Goal: Task Accomplishment & Management: Manage account settings

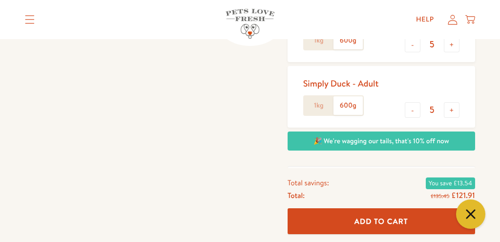
click at [322, 104] on label "1kg" at bounding box center [318, 105] width 29 height 19
click at [0, 0] on input "1kg" at bounding box center [0, 0] width 0 height 0
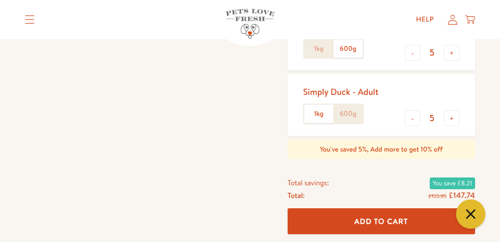
scroll to position [309, 0]
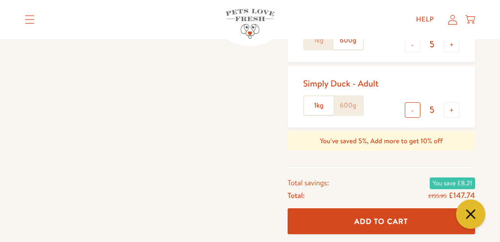
click at [416, 108] on button "-" at bounding box center [413, 110] width 16 height 16
type input "4"
click at [409, 46] on button "-" at bounding box center [413, 45] width 16 height 16
type input "4"
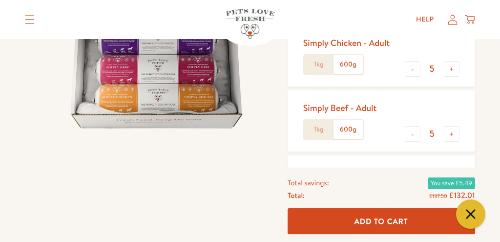
scroll to position [154, 0]
click at [411, 134] on button "-" at bounding box center [413, 135] width 16 height 16
type input "4"
click at [411, 68] on button "-" at bounding box center [413, 70] width 16 height 16
type input "4"
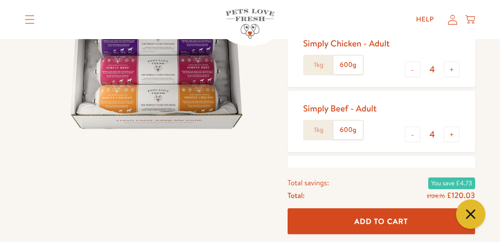
click at [318, 61] on label "1kg" at bounding box center [318, 65] width 29 height 19
click at [0, 0] on input "1kg" at bounding box center [0, 0] width 0 height 0
click at [317, 127] on label "1kg" at bounding box center [318, 130] width 29 height 19
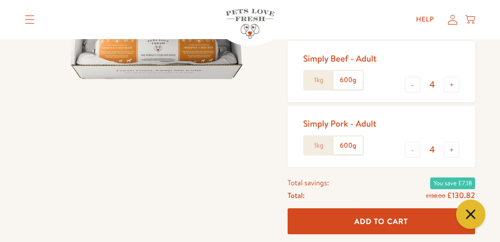
scroll to position [206, 0]
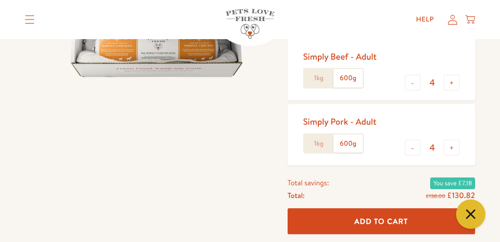
click at [319, 83] on label "1kg" at bounding box center [318, 78] width 29 height 19
click at [0, 0] on input "1kg" at bounding box center [0, 0] width 0 height 0
click at [317, 142] on label "1kg" at bounding box center [318, 143] width 29 height 19
click at [0, 0] on input "1kg" at bounding box center [0, 0] width 0 height 0
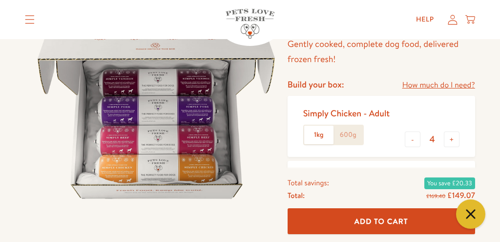
scroll to position [0, 0]
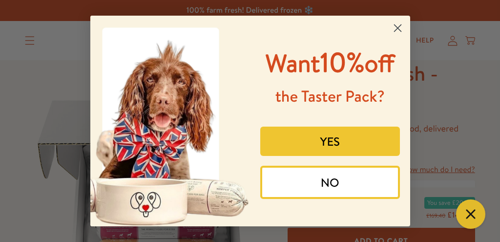
click at [317, 199] on button "NO" at bounding box center [330, 182] width 140 height 33
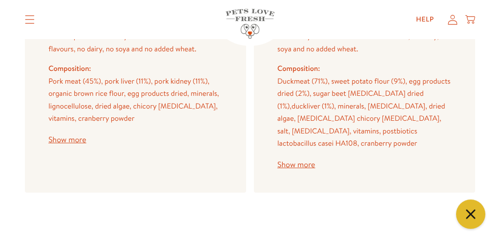
scroll to position [1547, 0]
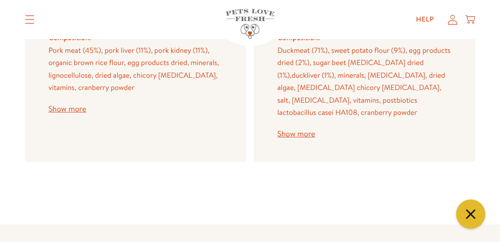
click at [282, 130] on button "Show more" at bounding box center [296, 134] width 38 height 8
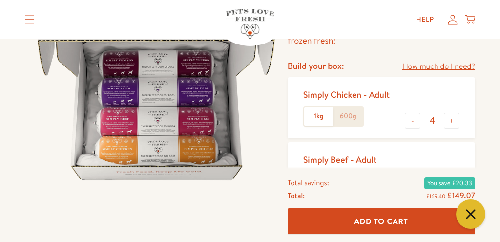
scroll to position [0, 0]
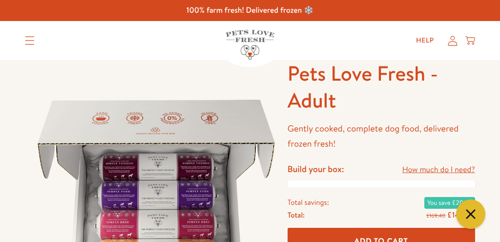
click at [34, 38] on icon "Translation missing: en.sections.header.menu" at bounding box center [30, 40] width 10 height 9
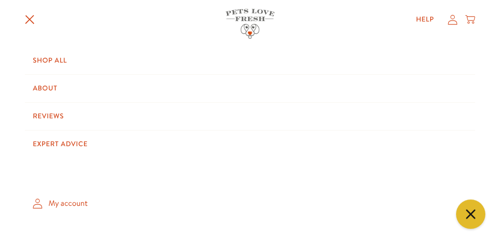
scroll to position [103, 0]
click at [73, 203] on link "My account" at bounding box center [250, 203] width 450 height 29
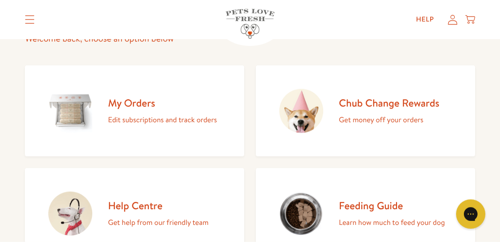
scroll to position [51, 0]
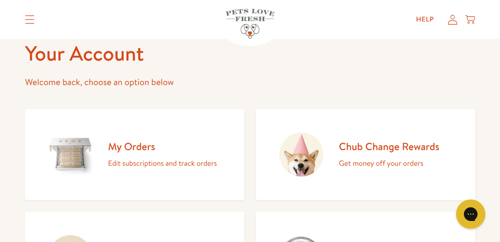
click at [455, 17] on icon at bounding box center [453, 19] width 10 height 10
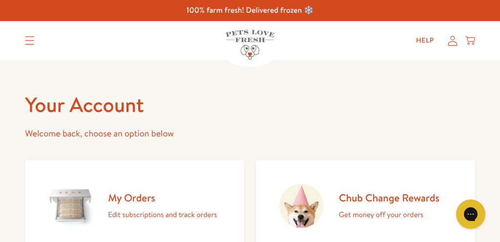
click at [454, 42] on icon at bounding box center [453, 41] width 10 height 10
click at [452, 42] on icon at bounding box center [453, 41] width 10 height 10
click at [471, 217] on icon "Open gorgias live chat" at bounding box center [470, 214] width 11 height 11
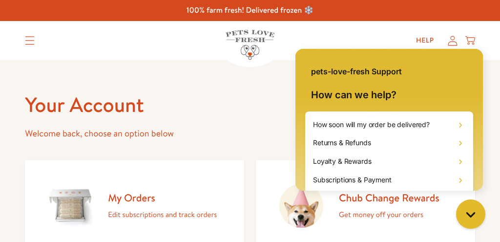
click at [477, 40] on div "Help My account Cart" at bounding box center [442, 41] width 73 height 20
click at [473, 211] on icon "Close gorgias live chat" at bounding box center [470, 214] width 10 height 10
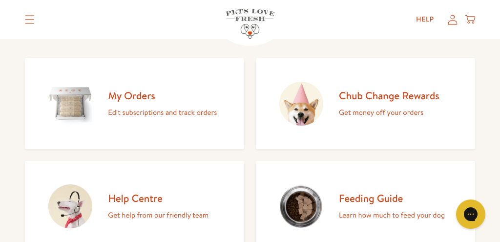
scroll to position [103, 0]
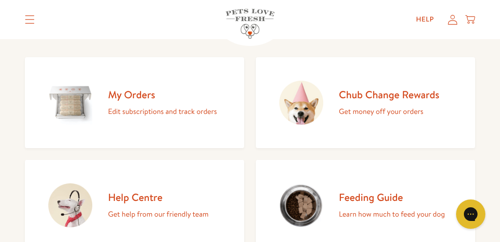
click at [127, 94] on h2 "My Orders" at bounding box center [162, 94] width 109 height 13
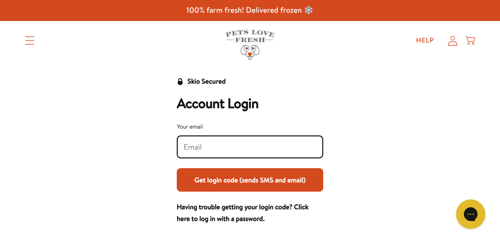
click at [205, 145] on input "Your email" at bounding box center [250, 147] width 133 height 11
type input "andrew@millonthehill.co.uk"
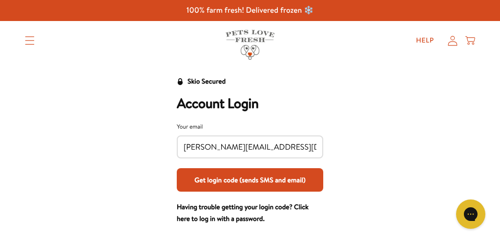
click at [236, 179] on button "Get login code (sends SMS and email)" at bounding box center [250, 179] width 147 height 23
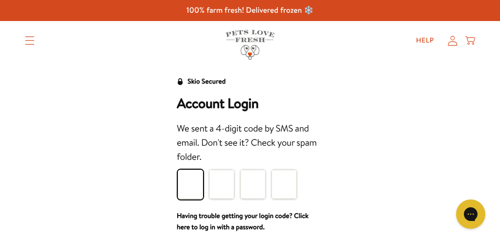
type input "9"
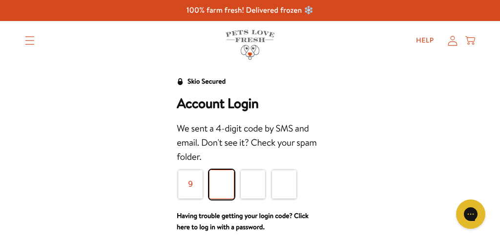
type input "4"
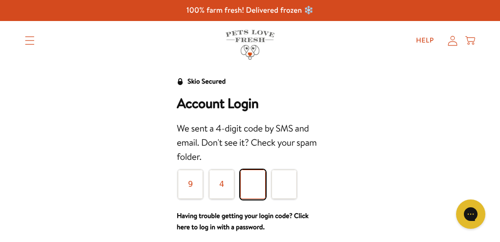
type input "2"
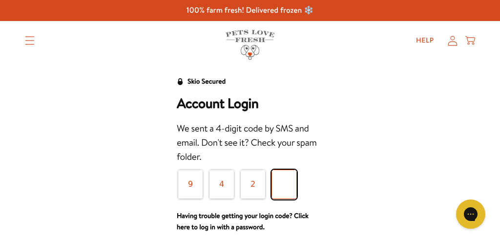
type input "2"
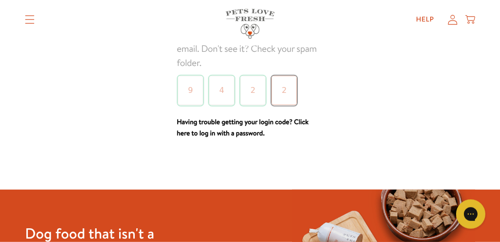
scroll to position [103, 0]
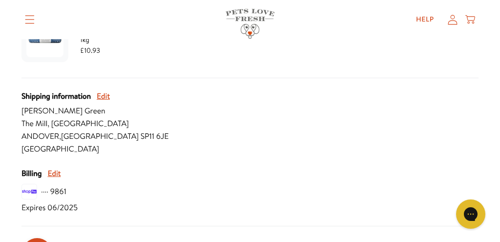
scroll to position [412, 0]
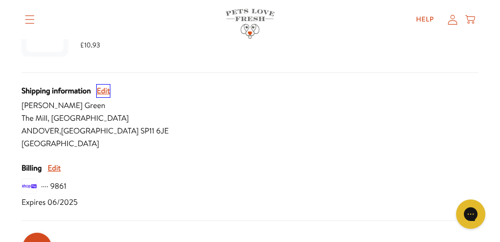
click at [105, 90] on button "Edit" at bounding box center [103, 90] width 13 height 13
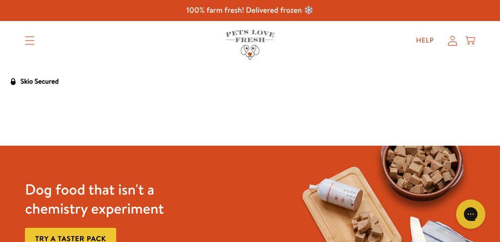
select select "England"
select select "United Kingdom"
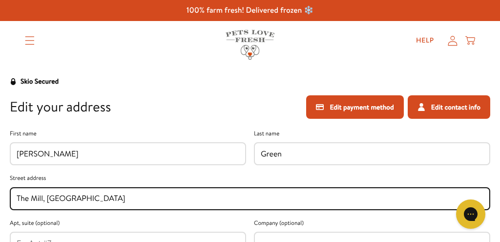
drag, startPoint x: 105, startPoint y: 196, endPoint x: 0, endPoint y: 195, distance: 105.0
click at [17, 195] on input "The Mill, Little London" at bounding box center [250, 198] width 467 height 11
click at [29, 197] on input "DEownfield" at bounding box center [250, 198] width 467 height 11
type input "Downfield, ( ///ticket.fruitcake.fired) East Cholderton East Cholderton"
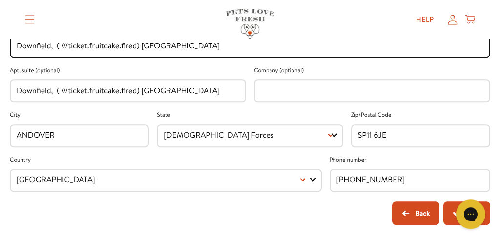
scroll to position [154, 0]
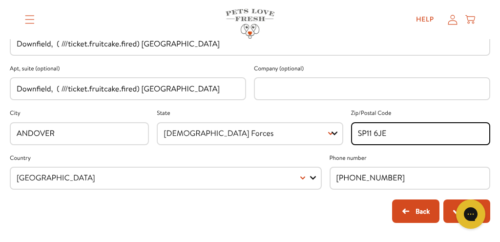
click at [359, 132] on input "SP11 6JE" at bounding box center [421, 133] width 126 height 11
drag, startPoint x: 359, startPoint y: 132, endPoint x: 311, endPoint y: 150, distance: 51.6
click at [358, 139] on input "SP11 6JE" at bounding box center [421, 133] width 126 height 11
click at [362, 134] on input "SP11 6JE" at bounding box center [421, 133] width 126 height 11
type input "SP11 8LR"
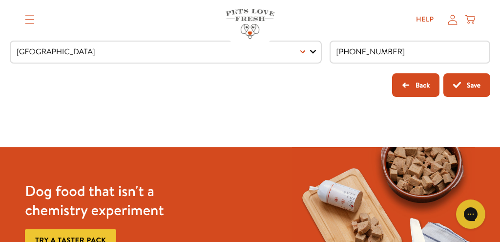
scroll to position [258, 0]
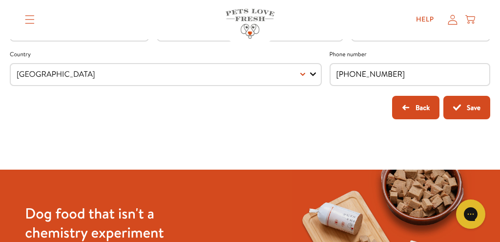
click at [478, 105] on button "Save" at bounding box center [466, 107] width 47 height 23
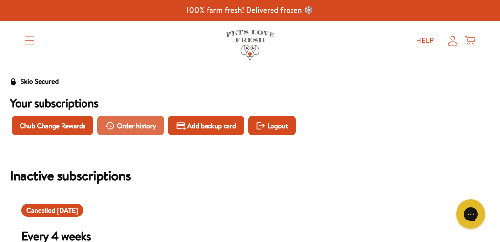
click at [144, 121] on span "Order history" at bounding box center [137, 125] width 40 height 11
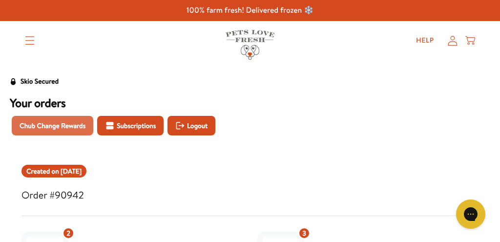
click at [80, 124] on span "Chub Change Rewards" at bounding box center [53, 125] width 66 height 11
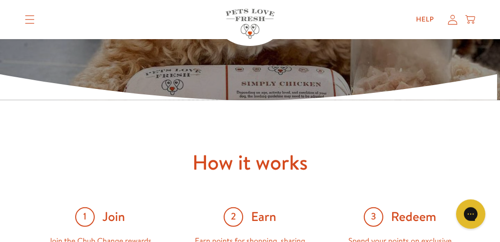
scroll to position [309, 0]
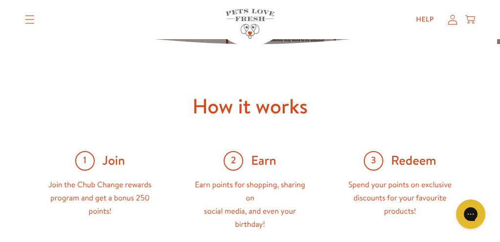
click at [413, 34] on div "Shop All About Reviews Expert Advice My account Shop All About Reviews Expert A…" at bounding box center [250, 19] width 450 height 39
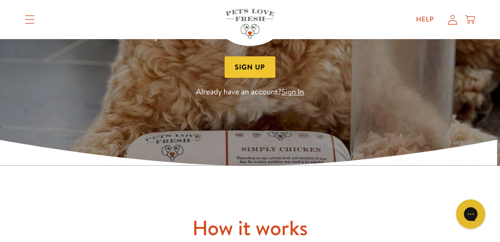
scroll to position [0, 0]
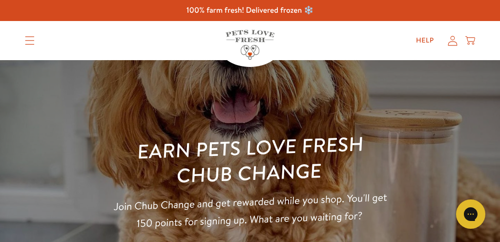
click at [454, 40] on icon at bounding box center [453, 41] width 10 height 10
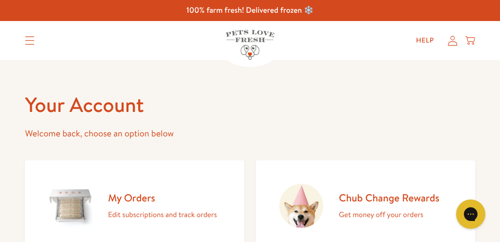
click at [452, 39] on icon at bounding box center [453, 41] width 10 height 10
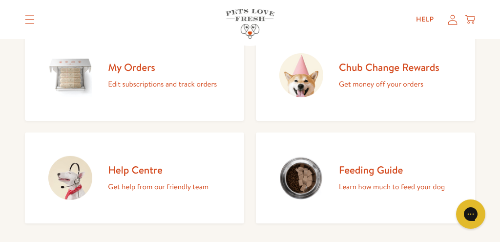
scroll to position [154, 0]
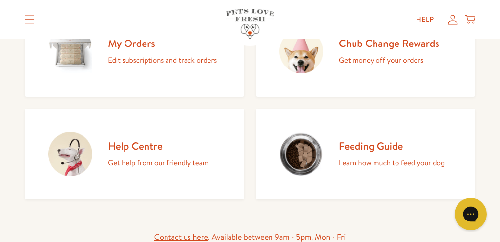
click at [474, 210] on icon "Open gorgias live chat" at bounding box center [470, 214] width 10 height 10
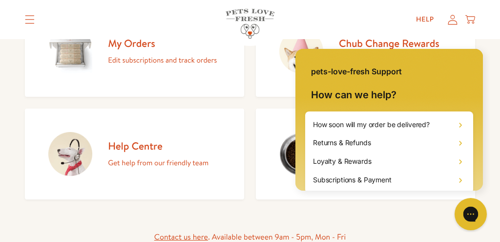
scroll to position [0, 0]
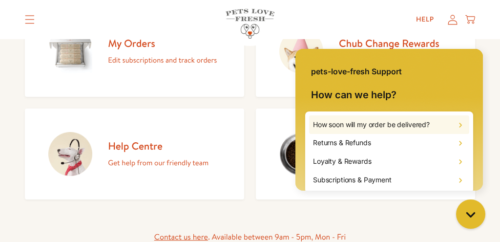
click at [353, 124] on h1 "How soon will my order be delivered?" at bounding box center [371, 125] width 117 height 10
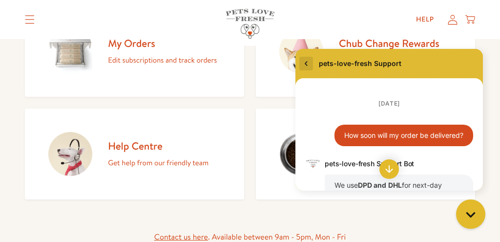
click at [307, 62] on icon "go to home page" at bounding box center [306, 64] width 10 height 12
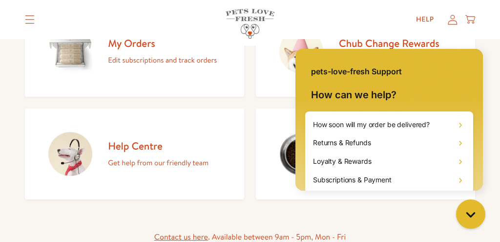
click at [461, 87] on h2 "How can we help?" at bounding box center [389, 97] width 188 height 27
click at [473, 17] on icon at bounding box center [470, 18] width 10 height 6
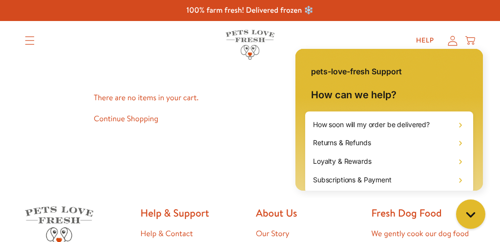
click at [236, 126] on div "There are no items in your cart. Continue Shopping" at bounding box center [250, 108] width 313 height 97
click at [30, 38] on icon "Translation missing: en.sections.header.menu" at bounding box center [30, 40] width 10 height 9
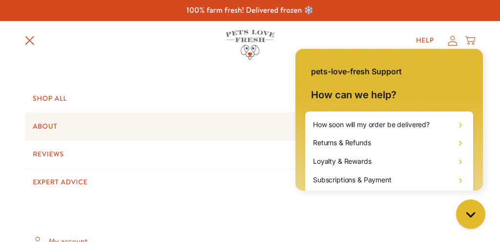
click at [39, 128] on link "About" at bounding box center [250, 126] width 450 height 27
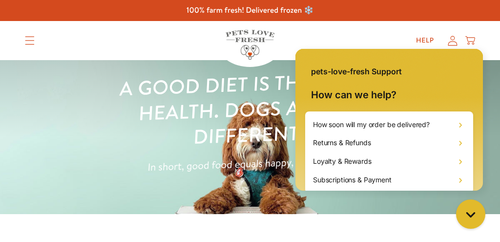
click at [453, 40] on icon at bounding box center [452, 41] width 9 height 10
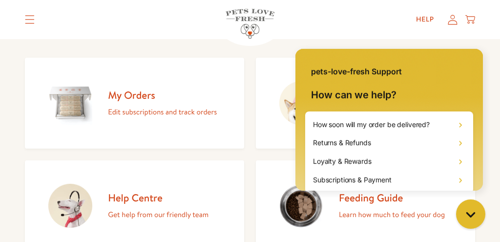
scroll to position [103, 0]
click at [142, 96] on h2 "My Orders" at bounding box center [162, 94] width 109 height 13
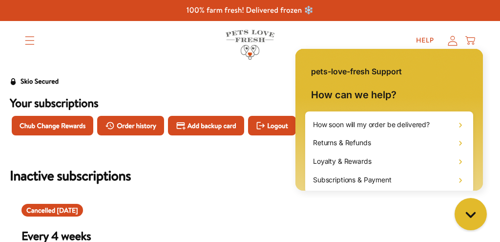
click at [473, 214] on icon "Close gorgias live chat" at bounding box center [470, 214] width 11 height 11
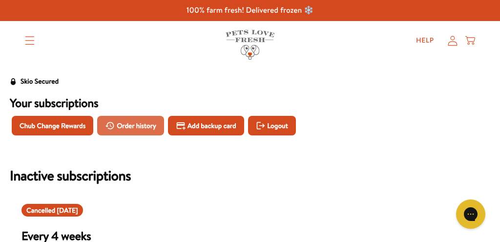
click at [141, 124] on span "Order history" at bounding box center [137, 125] width 40 height 11
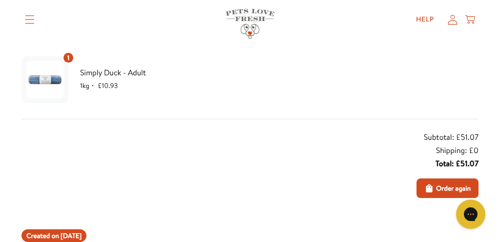
scroll to position [722, 0]
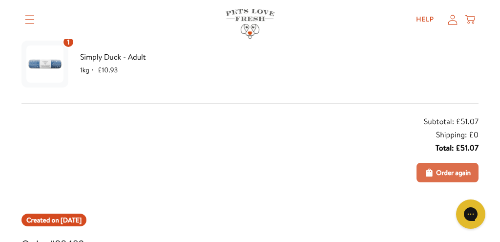
click at [448, 164] on button "Order again" at bounding box center [448, 173] width 62 height 20
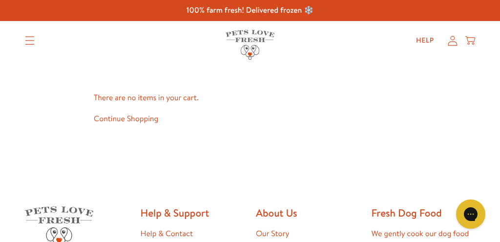
click at [31, 40] on icon "Translation missing: en.sections.header.menu" at bounding box center [30, 40] width 10 height 9
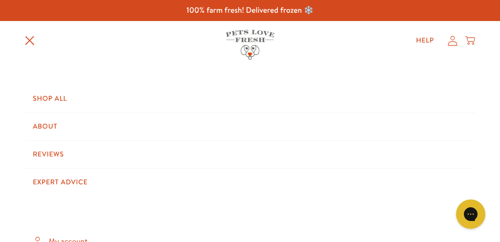
click at [454, 39] on icon at bounding box center [453, 41] width 10 height 10
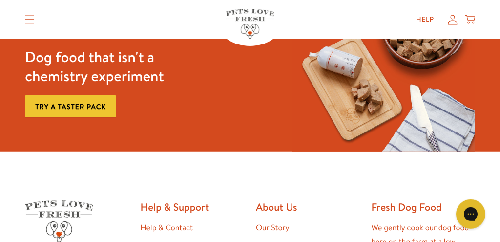
scroll to position [619, 0]
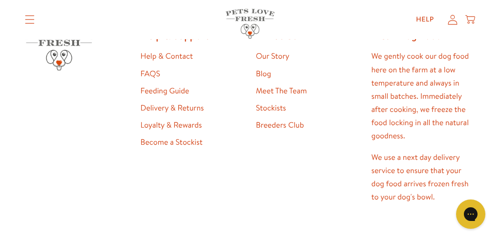
click at [457, 19] on icon at bounding box center [453, 19] width 10 height 10
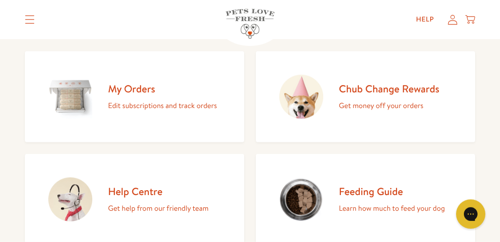
scroll to position [103, 0]
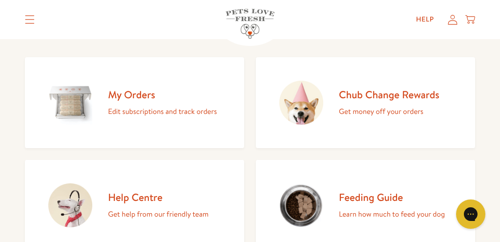
click at [129, 93] on h2 "My Orders" at bounding box center [162, 94] width 109 height 13
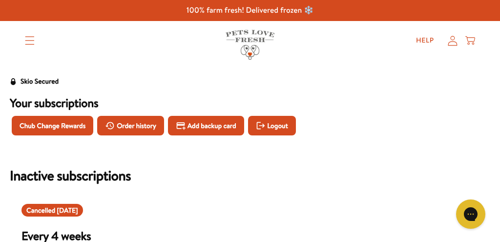
click at [475, 39] on div "Help My account Cart" at bounding box center [442, 41] width 73 height 20
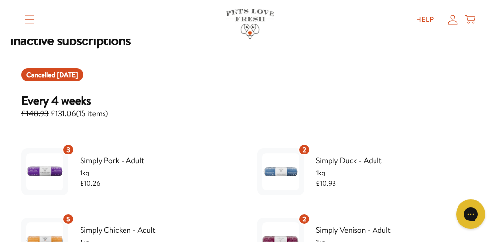
scroll to position [154, 0]
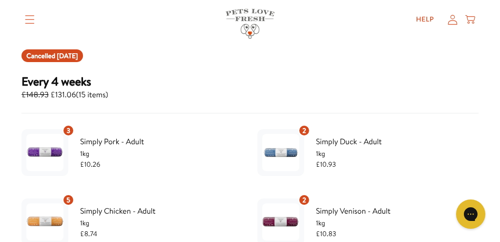
click at [73, 130] on div "3" at bounding box center [69, 131] width 12 height 12
click at [70, 133] on span "3" at bounding box center [68, 130] width 4 height 11
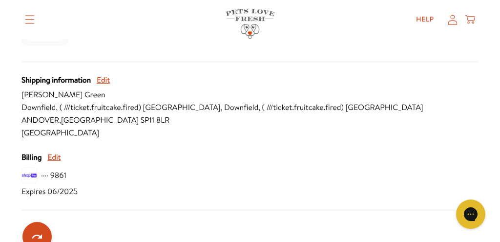
scroll to position [464, 0]
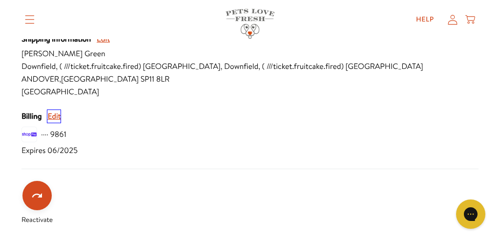
click at [54, 123] on button "Edit" at bounding box center [53, 116] width 13 height 13
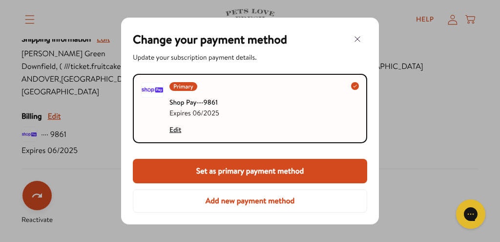
click at [185, 89] on span "Primary" at bounding box center [183, 86] width 20 height 11
click at [211, 102] on span "Shop Pay ···· 9861" at bounding box center [194, 102] width 50 height 11
click at [355, 84] on icon at bounding box center [355, 86] width 5 height 5
click at [195, 98] on span "Shop Pay ···· 9861" at bounding box center [194, 102] width 50 height 11
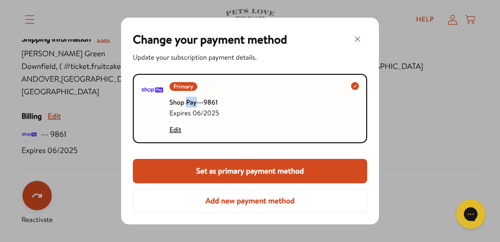
click at [154, 88] on img at bounding box center [152, 90] width 22 height 16
click at [188, 85] on span "Primary" at bounding box center [183, 86] width 20 height 11
click at [183, 100] on span "Shop Pay ···· 9861" at bounding box center [194, 102] width 50 height 11
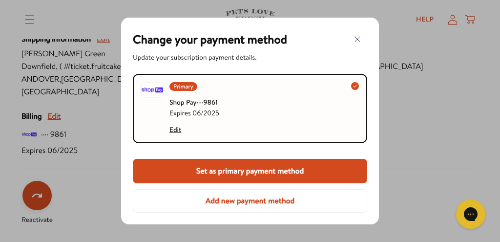
click at [183, 100] on span "Shop Pay ···· 9861" at bounding box center [194, 102] width 50 height 11
click at [181, 113] on span "Expires 06/2025" at bounding box center [194, 112] width 50 height 11
click at [174, 131] on button "Edit" at bounding box center [175, 129] width 12 height 11
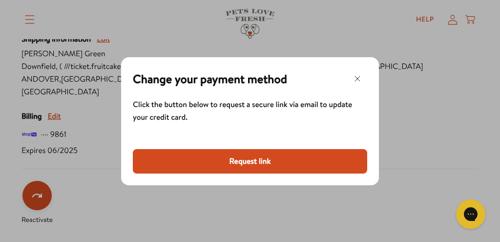
click at [243, 158] on button "Request link" at bounding box center [250, 161] width 234 height 24
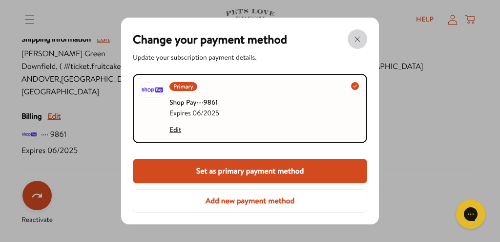
click at [361, 42] on icon "button" at bounding box center [358, 39] width 12 height 12
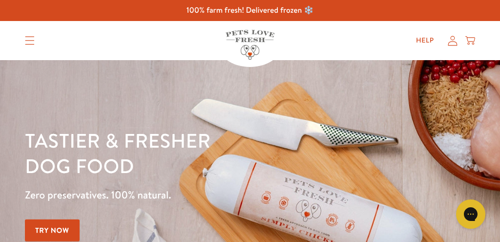
click at [448, 38] on icon at bounding box center [453, 41] width 10 height 10
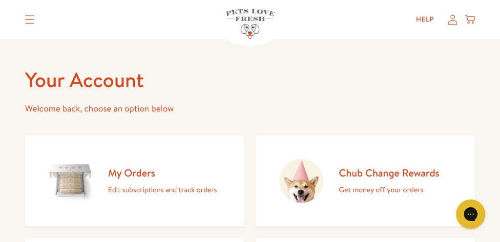
scroll to position [51, 0]
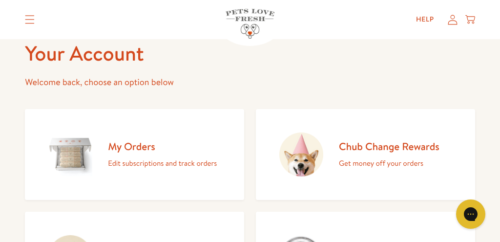
click at [141, 144] on h2 "My Orders" at bounding box center [162, 146] width 109 height 13
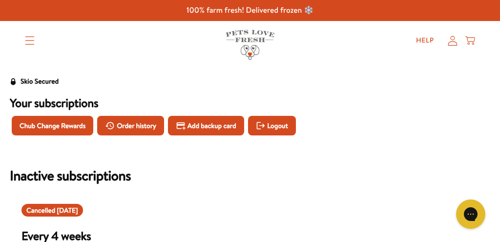
click at [460, 40] on div "Help My account Cart" at bounding box center [442, 41] width 73 height 20
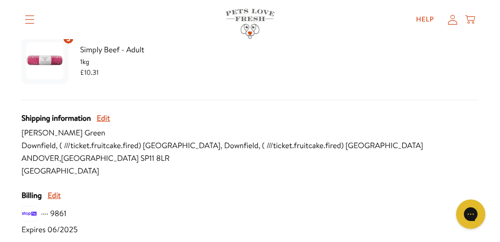
scroll to position [412, 0]
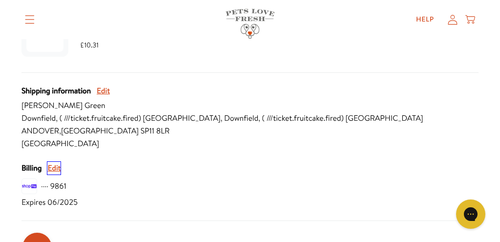
click at [58, 174] on button "Edit" at bounding box center [53, 168] width 13 height 13
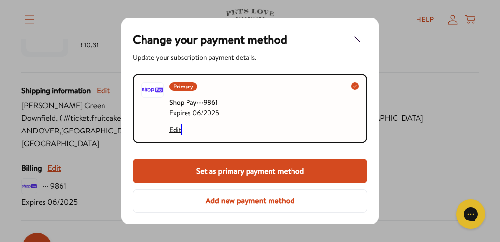
click at [176, 128] on button "Edit" at bounding box center [175, 129] width 12 height 11
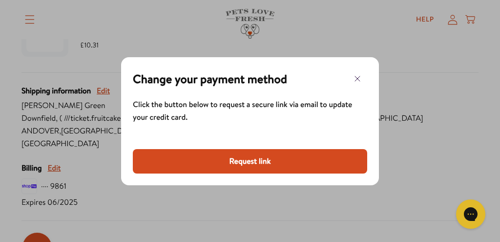
click at [256, 159] on button "Request link" at bounding box center [250, 161] width 234 height 24
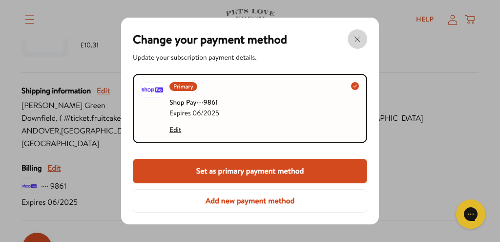
click at [361, 43] on icon "button" at bounding box center [358, 39] width 12 height 12
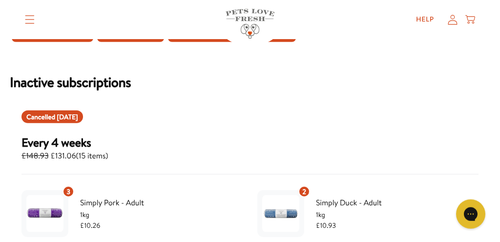
scroll to position [0, 0]
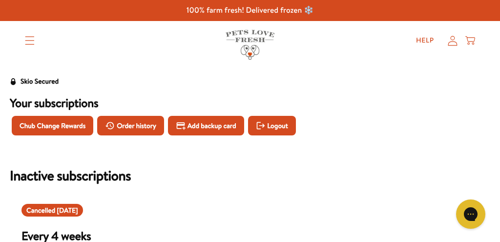
click at [454, 41] on icon at bounding box center [453, 41] width 10 height 10
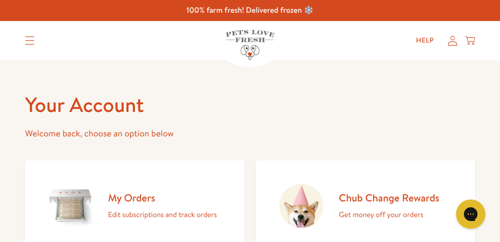
click at [144, 200] on h2 "My Orders" at bounding box center [162, 197] width 109 height 13
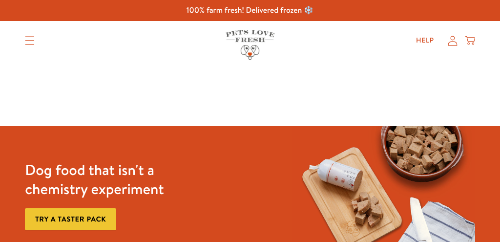
scroll to position [154, 0]
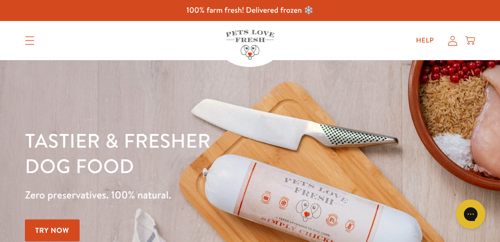
click at [454, 42] on icon at bounding box center [453, 41] width 10 height 10
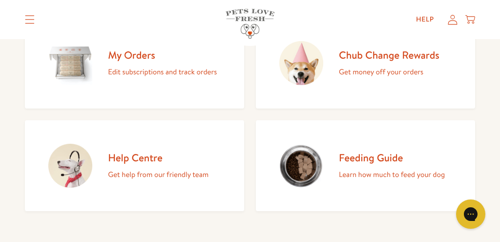
scroll to position [154, 0]
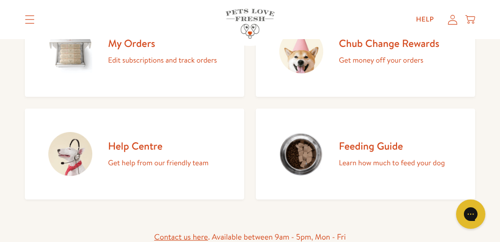
click at [133, 44] on h2 "My Orders" at bounding box center [162, 43] width 109 height 13
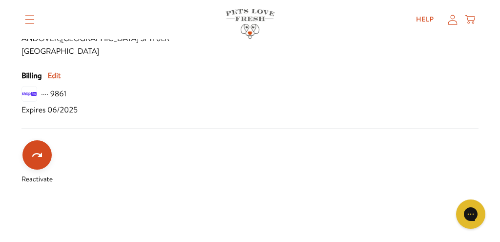
scroll to position [508, 0]
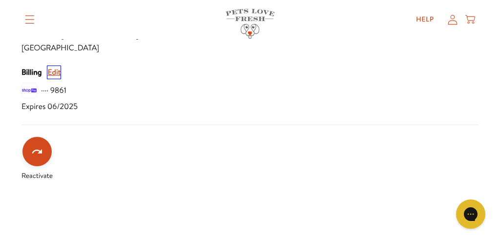
click at [56, 79] on button "Edit" at bounding box center [53, 72] width 13 height 13
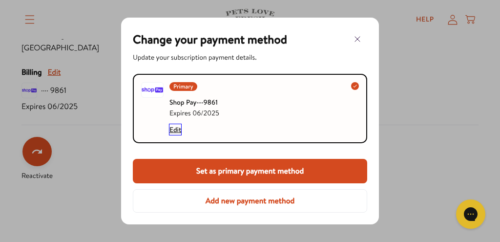
click at [171, 130] on button "Edit" at bounding box center [175, 129] width 12 height 11
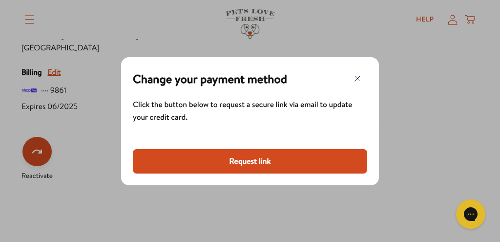
click at [248, 157] on button "Request link" at bounding box center [250, 161] width 234 height 24
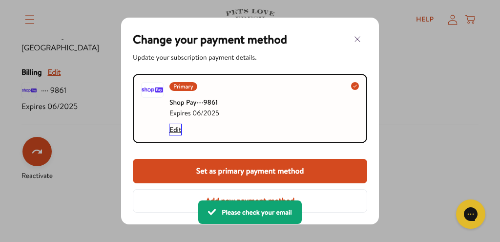
click at [172, 129] on button "Edit" at bounding box center [175, 129] width 12 height 11
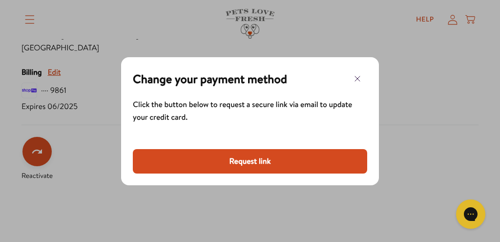
click at [252, 161] on button "Request link" at bounding box center [250, 161] width 234 height 24
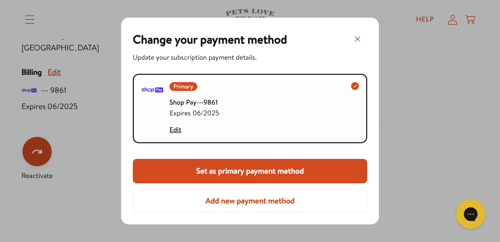
click at [215, 112] on span "Expires 06/2025" at bounding box center [194, 112] width 50 height 11
click at [177, 130] on button "Edit" at bounding box center [175, 129] width 12 height 11
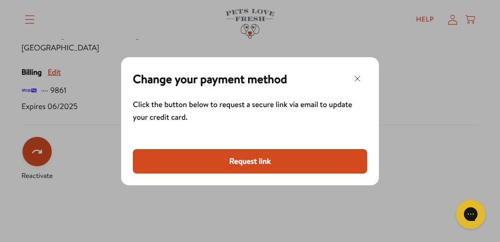
click at [252, 161] on button "Request link" at bounding box center [250, 161] width 234 height 24
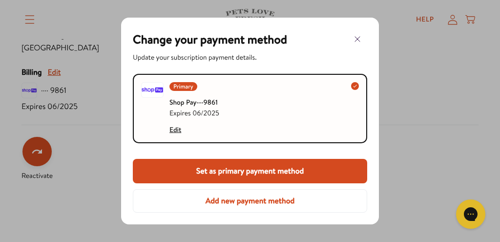
click at [269, 198] on button "Add new payment method" at bounding box center [250, 200] width 234 height 23
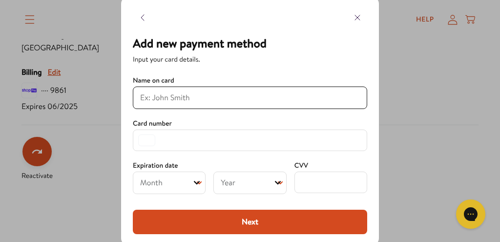
click at [359, 18] on icon "button" at bounding box center [358, 18] width 12 height 12
